Goal: Task Accomplishment & Management: Complete application form

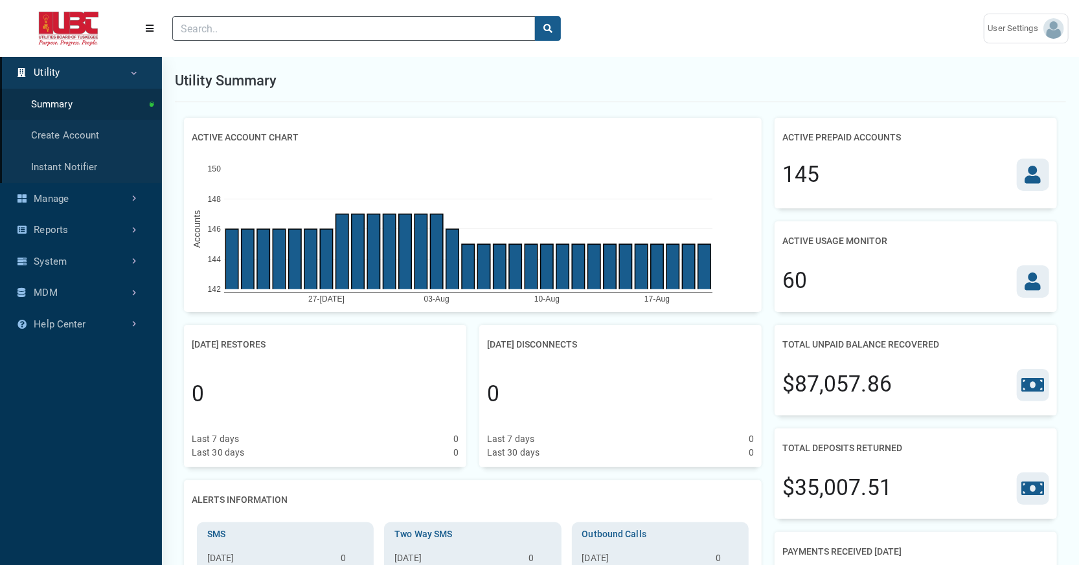
scroll to position [4, 0]
click at [100, 152] on link "Create Account" at bounding box center [81, 136] width 162 height 32
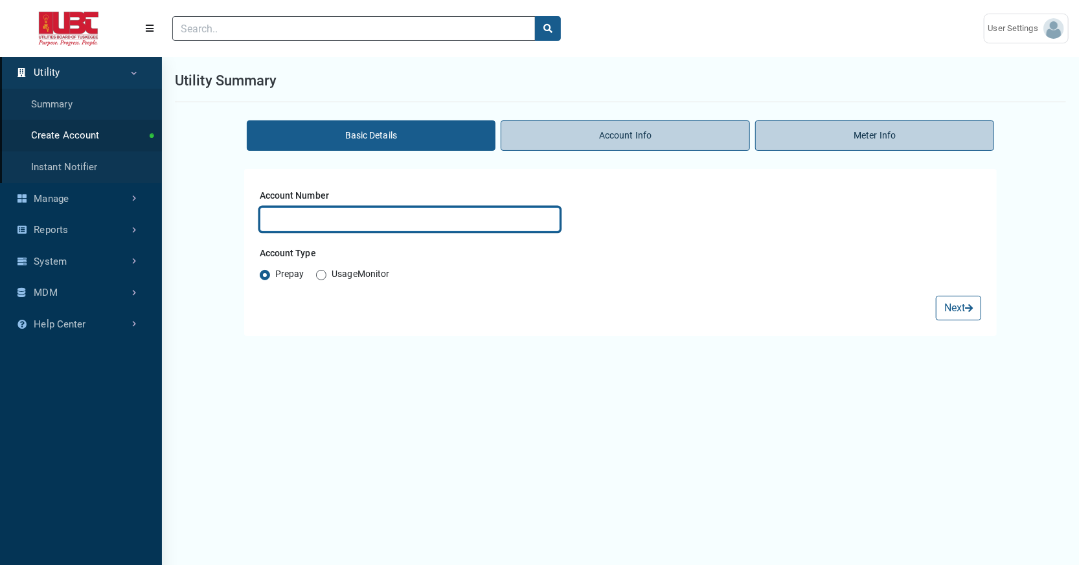
click at [352, 232] on input "text" at bounding box center [410, 219] width 301 height 25
type input "te"
click at [936, 296] on button "Next" at bounding box center [958, 308] width 45 height 25
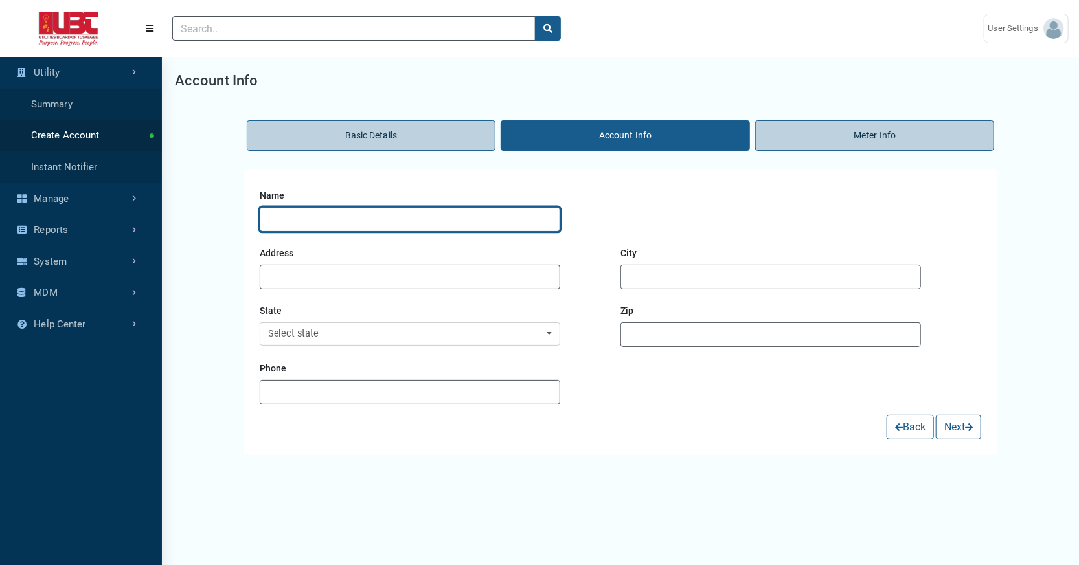
click at [358, 232] on input "text" at bounding box center [410, 219] width 301 height 25
type input "te"
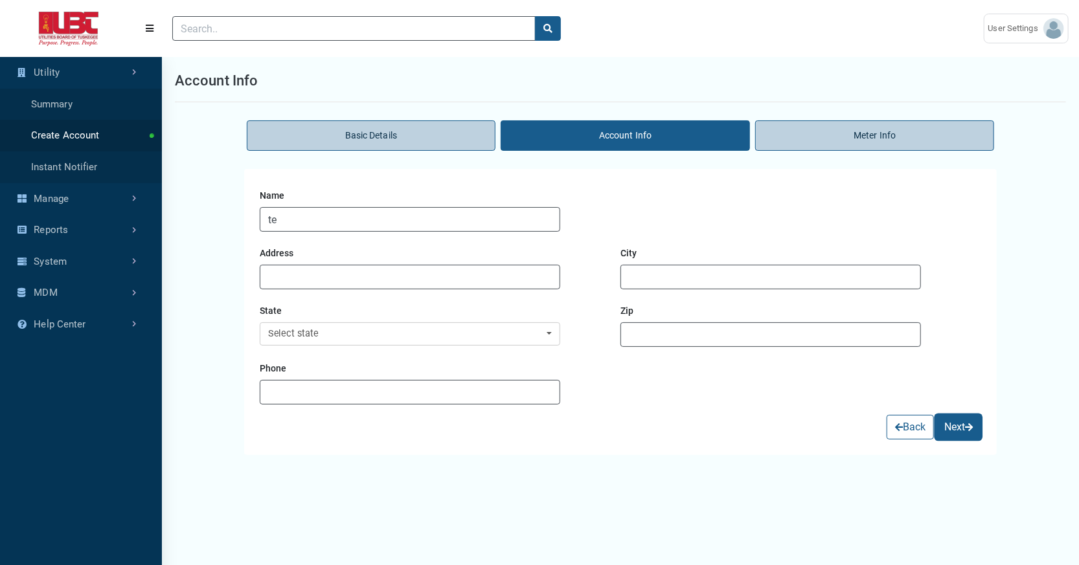
click at [940, 440] on button "Next" at bounding box center [958, 427] width 45 height 25
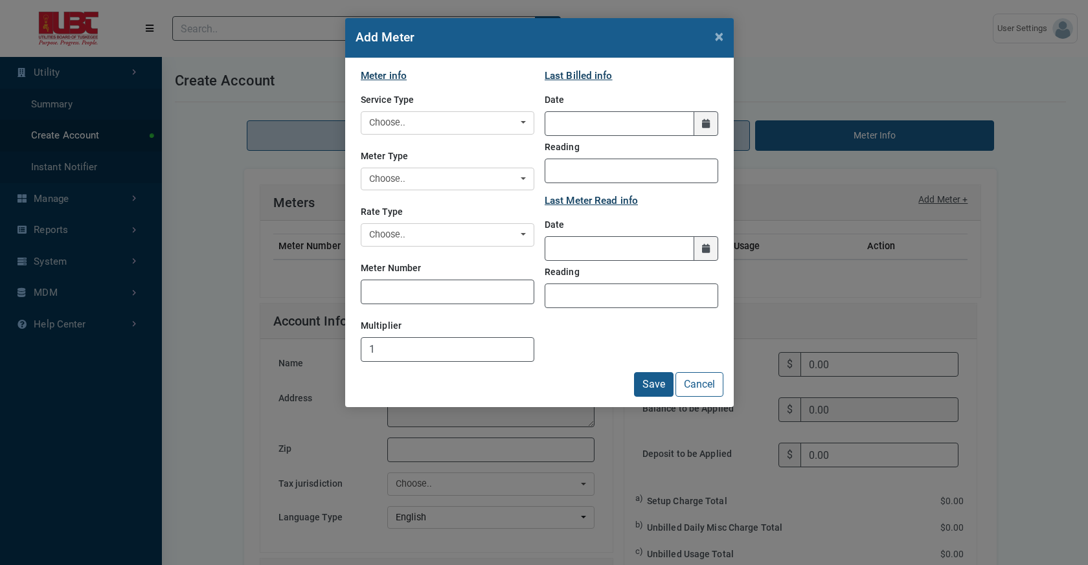
click at [438, 129] on div "Service Type Electric Water Choose.." at bounding box center [448, 112] width 174 height 46
click at [427, 130] on div "Choose.." at bounding box center [443, 123] width 149 height 14
click at [426, 196] on link "Electric" at bounding box center [447, 185] width 172 height 21
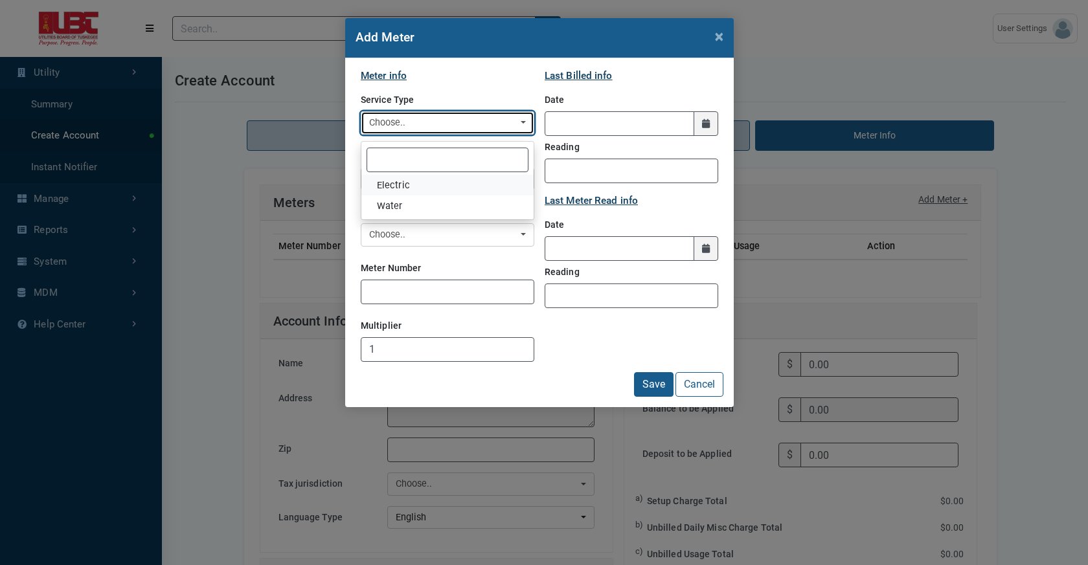
select select "Electric"
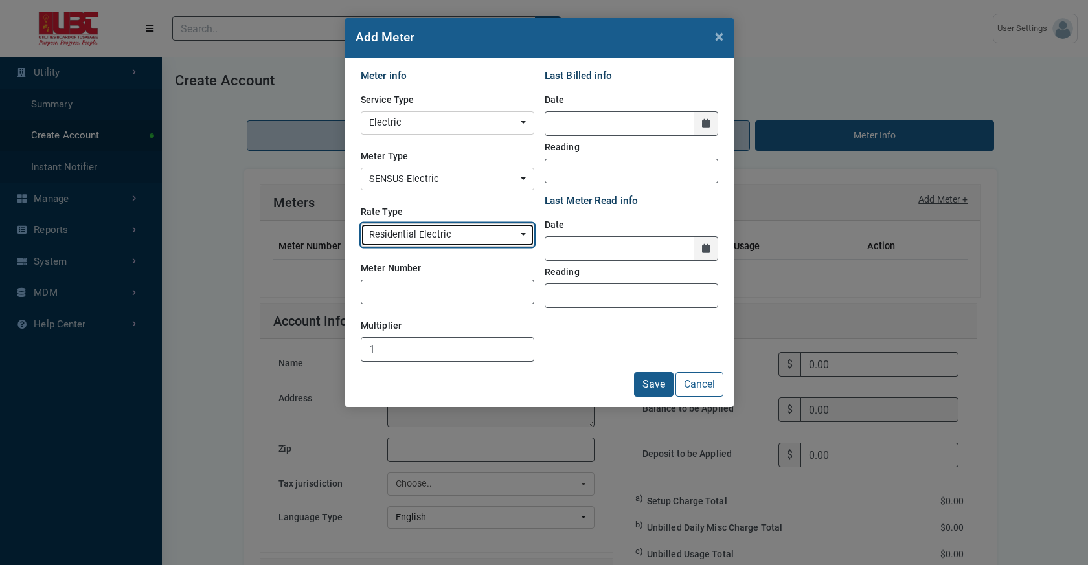
click at [416, 242] on div "Residential Electric" at bounding box center [443, 235] width 149 height 14
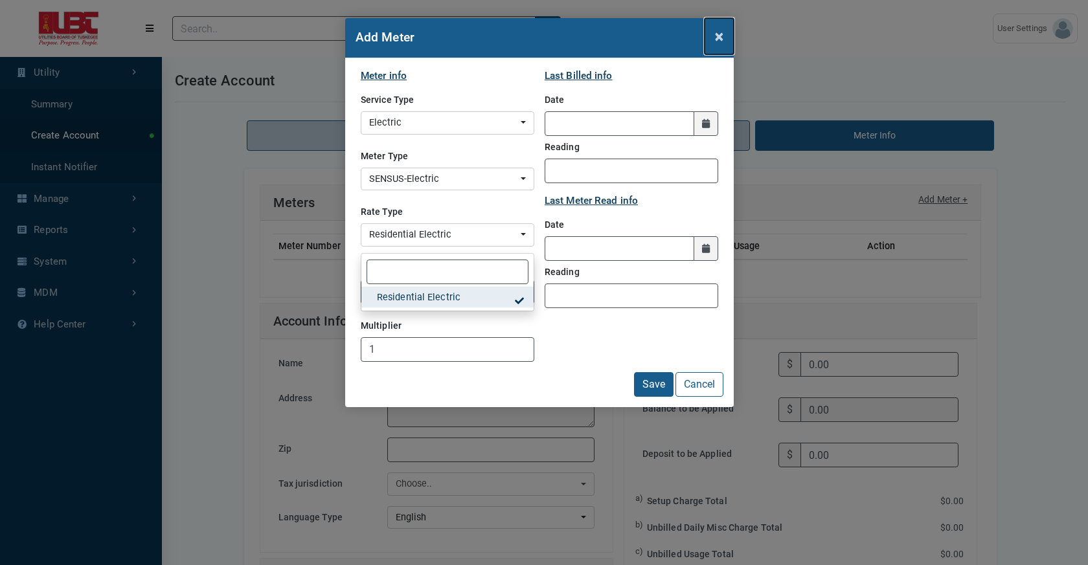
click at [707, 52] on button "×" at bounding box center [719, 36] width 29 height 36
